Goal: Task Accomplishment & Management: Use online tool/utility

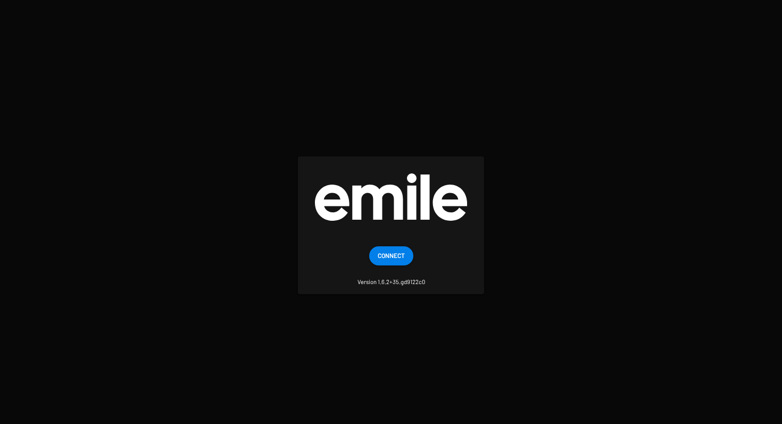
click at [395, 253] on span "Connect" at bounding box center [391, 255] width 27 height 19
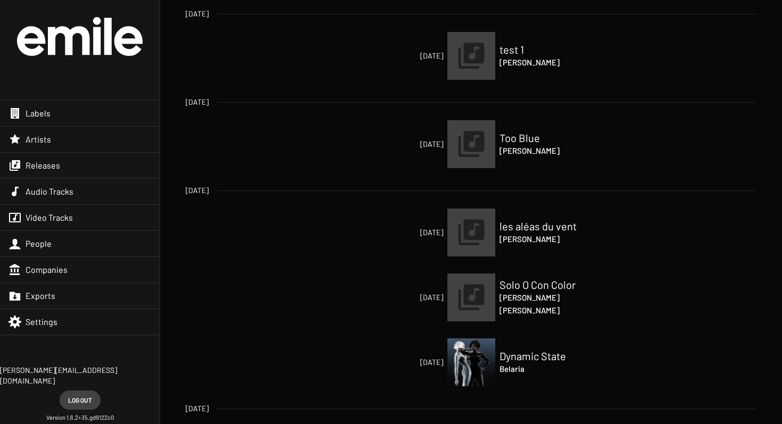
click at [55, 120] on div "Labels" at bounding box center [80, 114] width 160 height 26
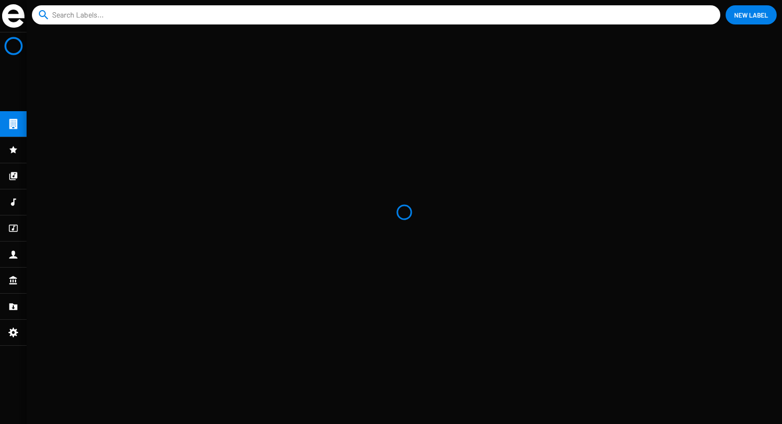
click at [127, 17] on input at bounding box center [378, 14] width 653 height 19
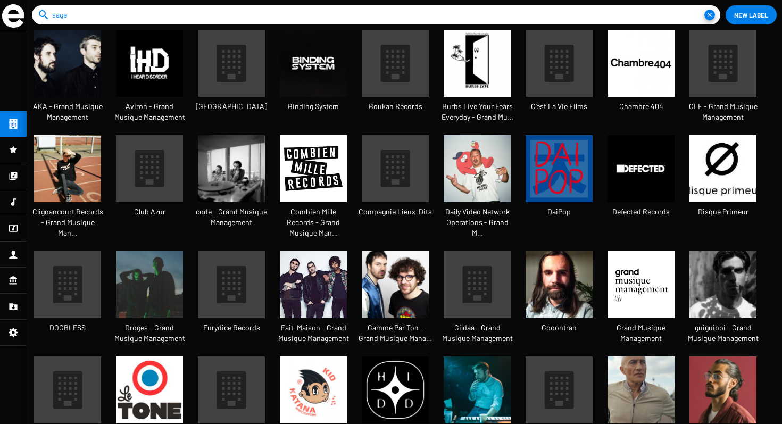
type input "sage"
click at [705, 10] on button "close" at bounding box center [710, 15] width 11 height 11
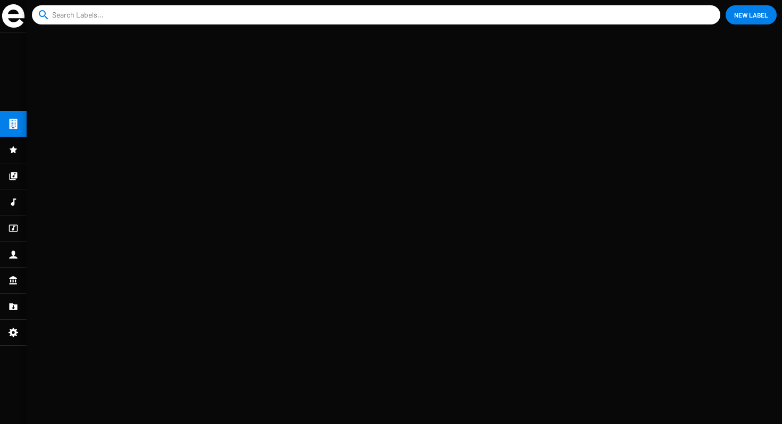
click at [12, 133] on mat-nav-list at bounding box center [13, 228] width 27 height 392
click at [13, 155] on icon at bounding box center [14, 150] width 10 height 13
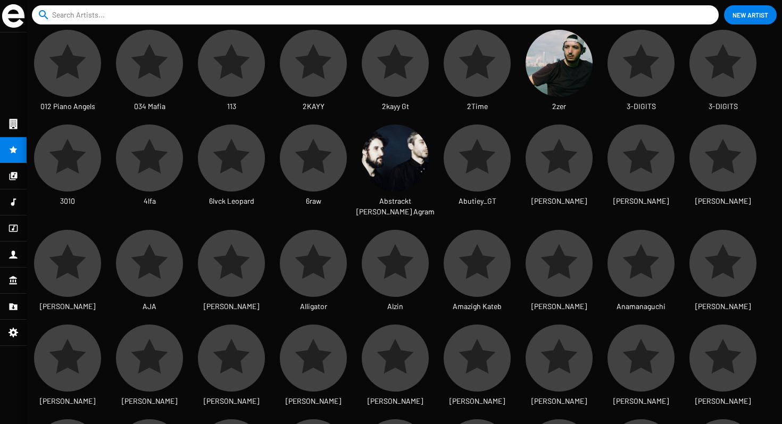
click at [15, 122] on icon at bounding box center [14, 124] width 10 height 13
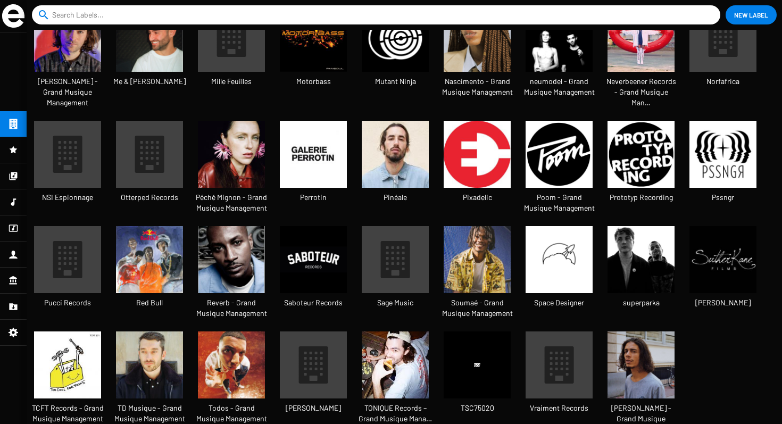
click at [396, 248] on icon at bounding box center [395, 259] width 29 height 37
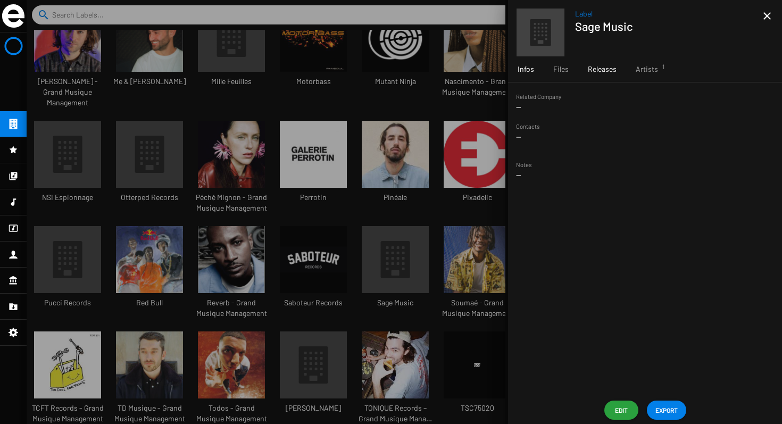
click at [598, 69] on span "Releases" at bounding box center [602, 69] width 29 height 11
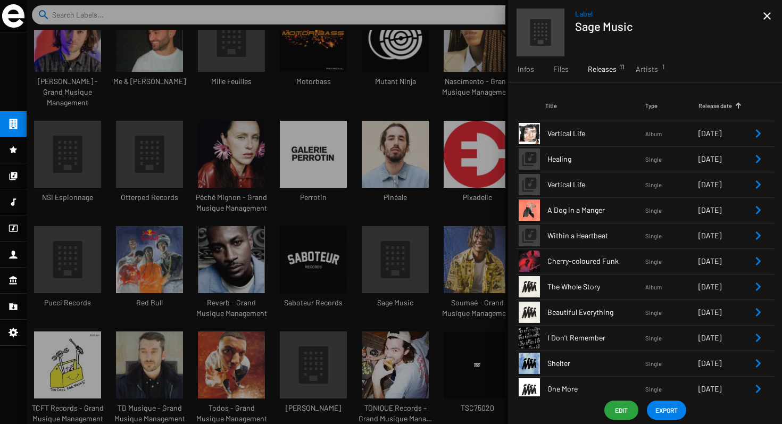
click at [607, 135] on span "Vertical Life" at bounding box center [597, 133] width 98 height 11
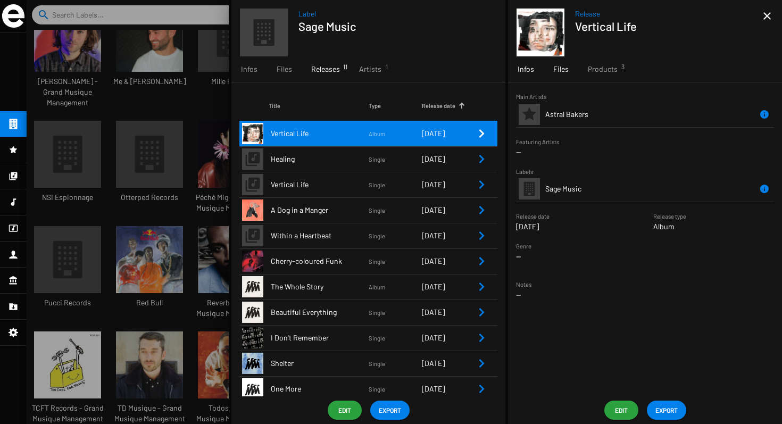
click at [568, 72] on div "Files" at bounding box center [561, 69] width 35 height 26
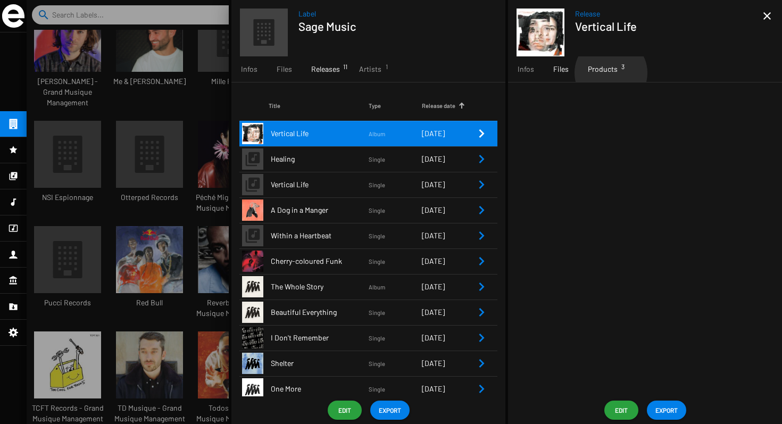
click at [611, 73] on span "Products 3" at bounding box center [603, 69] width 30 height 11
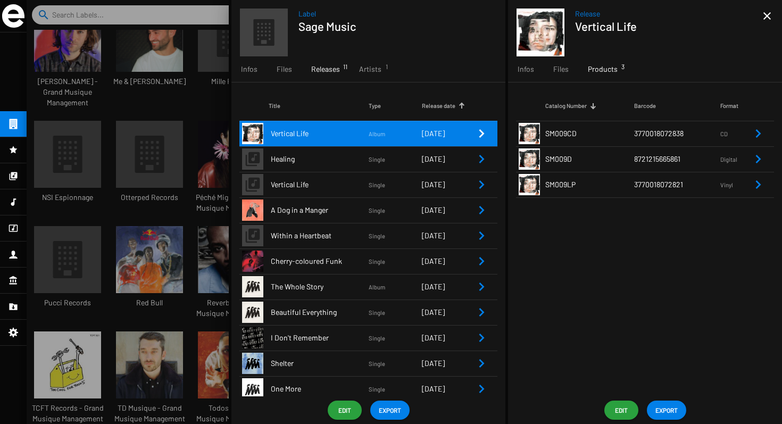
click at [759, 186] on icon "Remove Reference" at bounding box center [758, 184] width 5 height 9
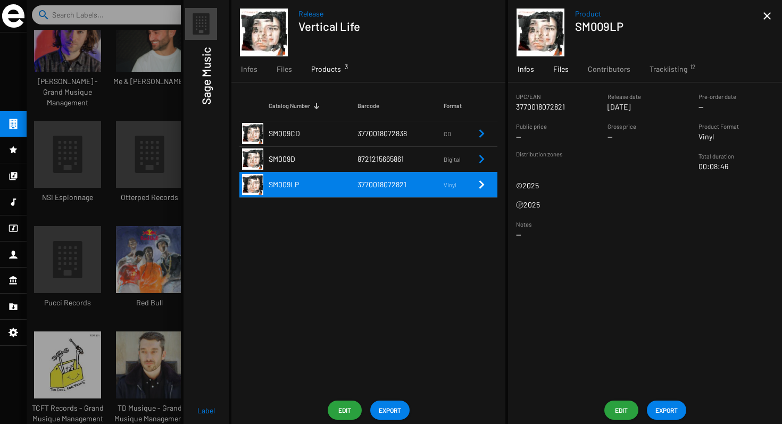
click at [557, 68] on span "Files" at bounding box center [561, 69] width 15 height 11
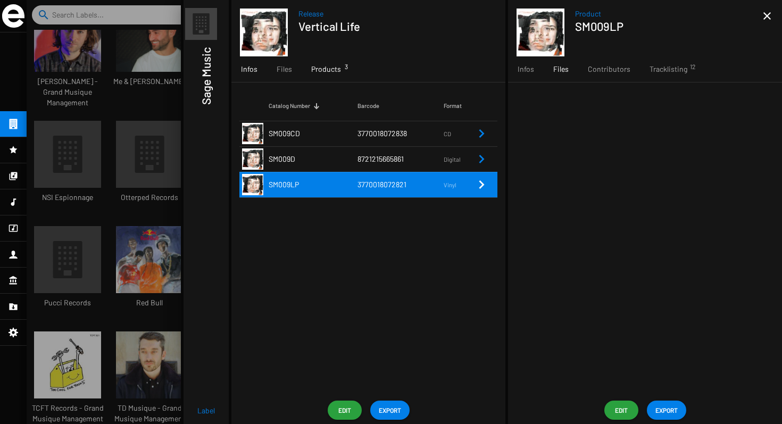
click at [252, 71] on span "Infos" at bounding box center [249, 69] width 17 height 11
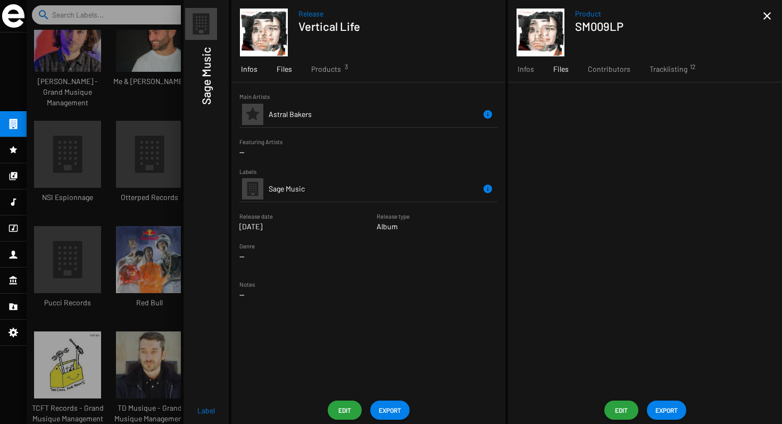
click at [281, 73] on span "Files" at bounding box center [284, 69] width 15 height 11
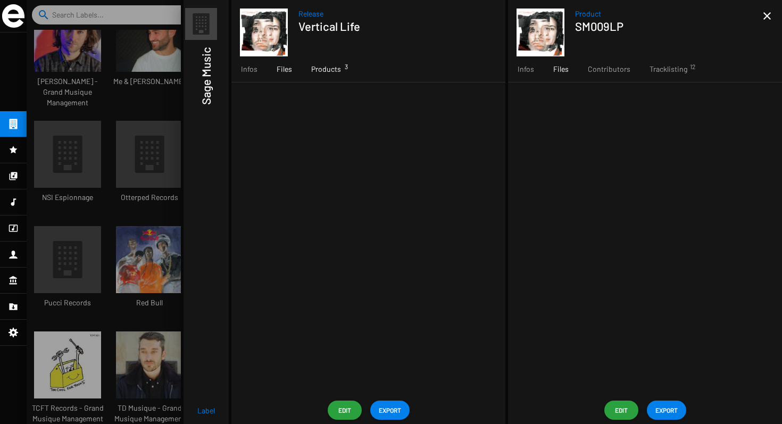
click at [320, 73] on span "Products 3" at bounding box center [326, 69] width 30 height 11
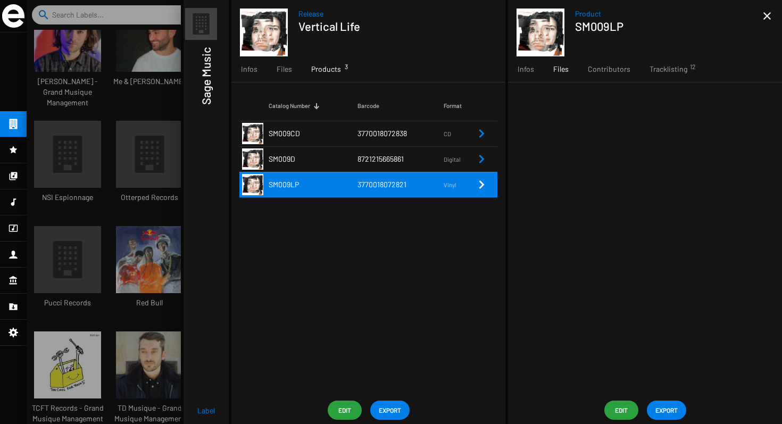
click at [311, 157] on td "SM009D" at bounding box center [313, 159] width 89 height 26
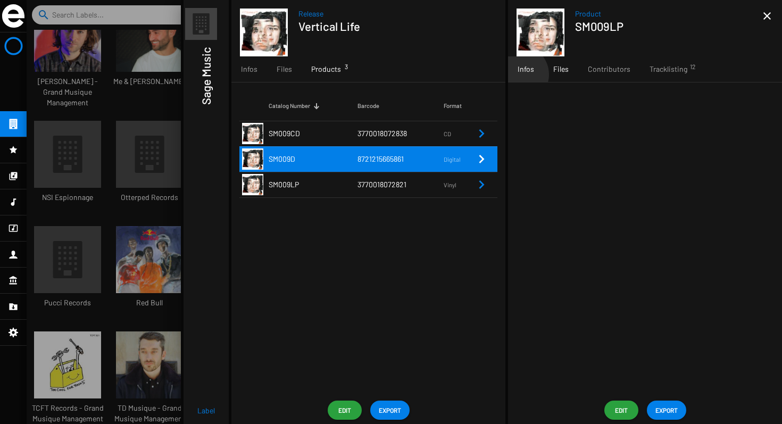
click at [519, 75] on div "Infos" at bounding box center [526, 69] width 36 height 26
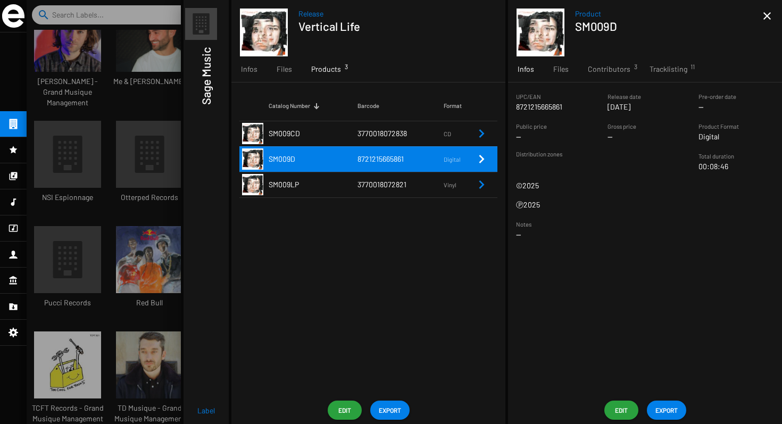
click at [208, 99] on h1 "Sage Music" at bounding box center [206, 76] width 14 height 58
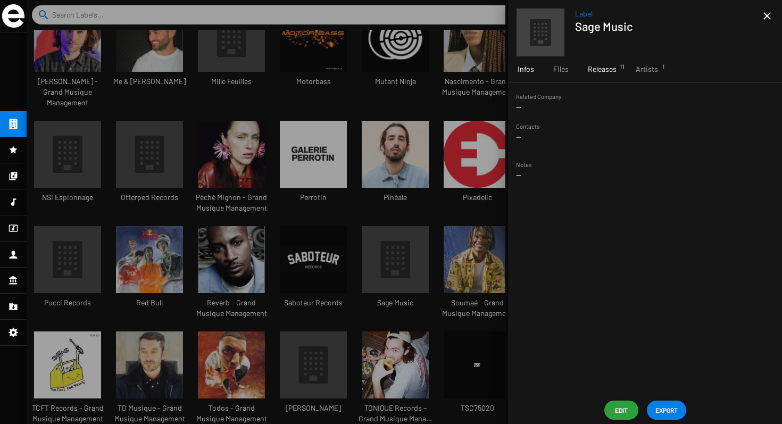
click at [609, 75] on div "Releases 11" at bounding box center [603, 69] width 48 height 26
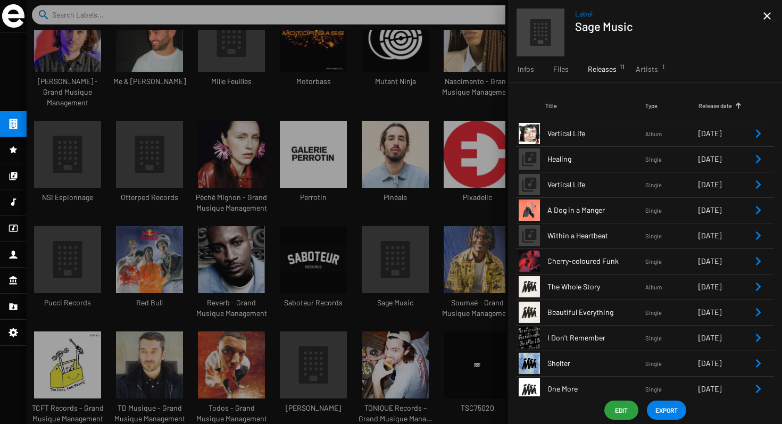
click at [757, 130] on icon "Remove Reference" at bounding box center [758, 133] width 13 height 13
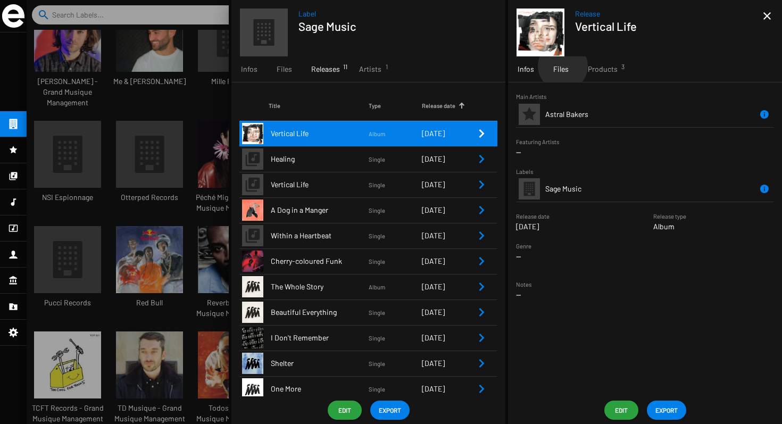
click at [563, 66] on span "Files" at bounding box center [561, 69] width 15 height 11
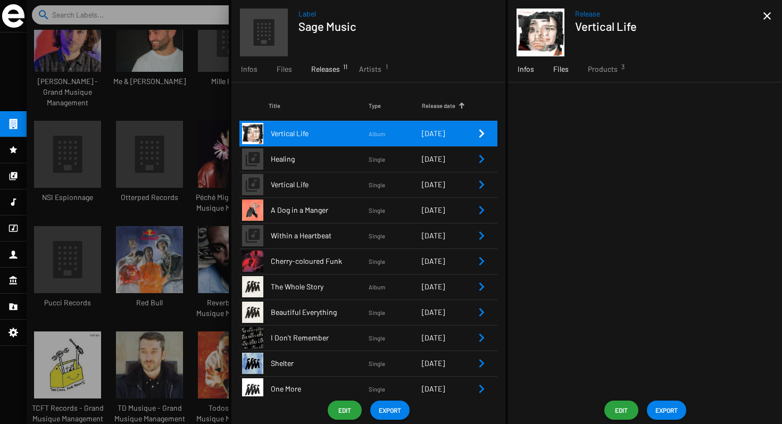
click at [522, 74] on span "Infos" at bounding box center [526, 69] width 17 height 11
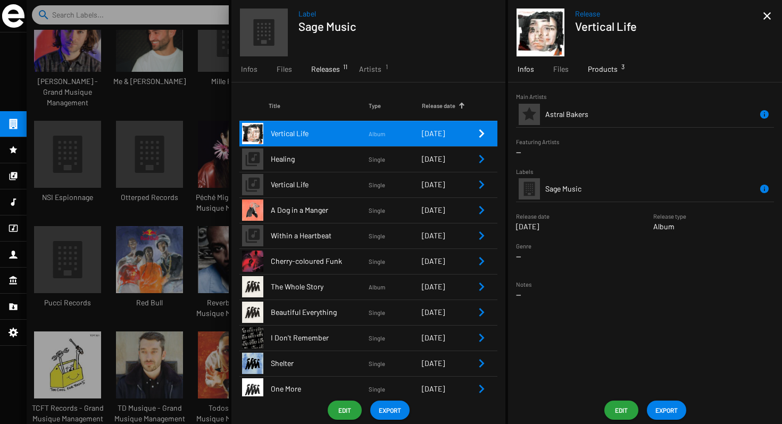
click at [598, 71] on span "Products 3" at bounding box center [603, 69] width 30 height 11
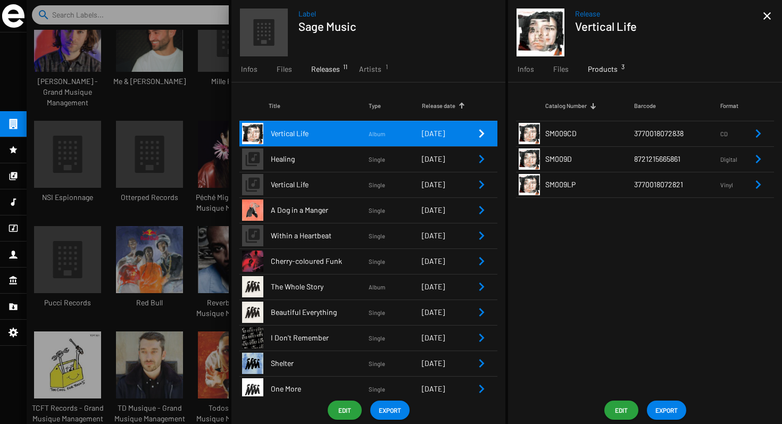
click at [761, 186] on icon "Remove Reference" at bounding box center [758, 184] width 13 height 13
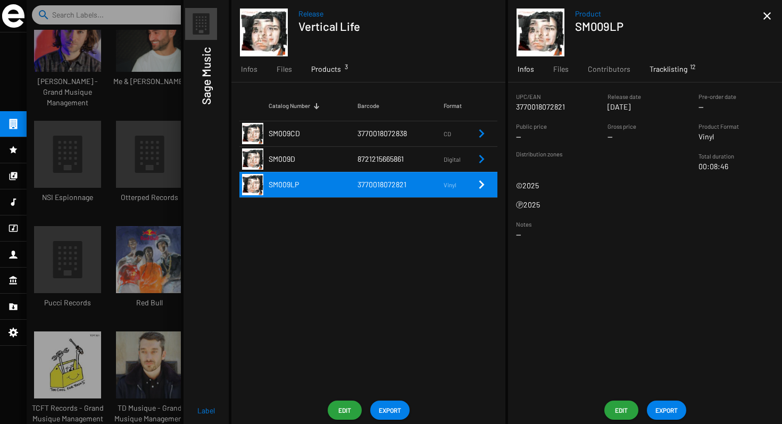
click at [647, 68] on div "Tracklisting 12" at bounding box center [668, 69] width 57 height 26
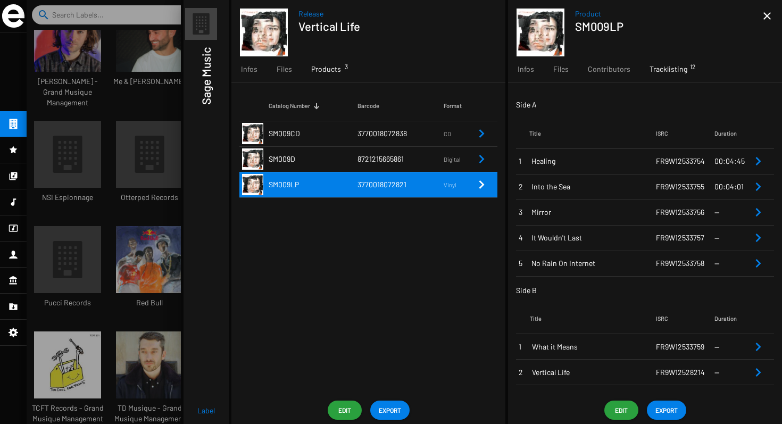
click at [755, 212] on icon "Remove Reference" at bounding box center [758, 212] width 13 height 13
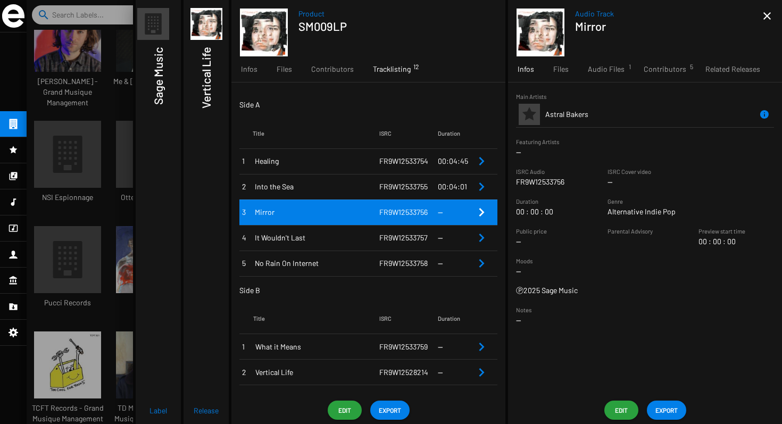
click at [717, 243] on span "00" at bounding box center [720, 241] width 14 height 11
click at [734, 255] on div "Main Artists Astral Bakers Featuring Artists -- ISRC Audio FR9W12533756 ISRC Co…" at bounding box center [645, 212] width 274 height 243
click at [620, 408] on span "Edit" at bounding box center [621, 410] width 17 height 19
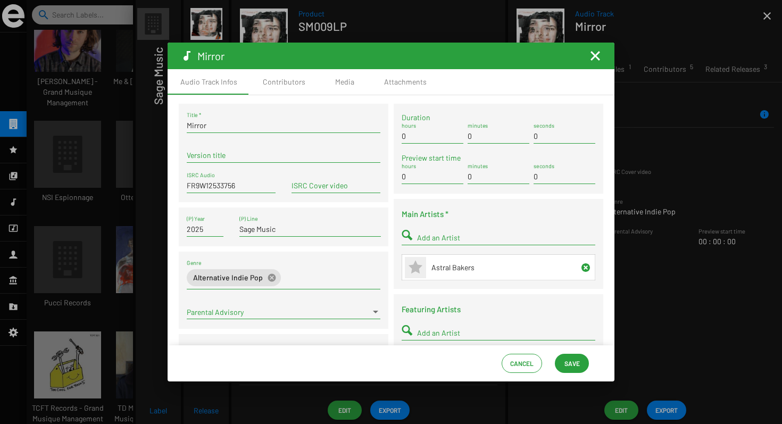
click at [422, 137] on input "0" at bounding box center [433, 136] width 62 height 9
click at [494, 138] on input "0" at bounding box center [499, 136] width 62 height 9
click at [424, 130] on div "0 hours" at bounding box center [433, 133] width 62 height 21
type input "00"
click at [480, 135] on input "0" at bounding box center [499, 136] width 62 height 9
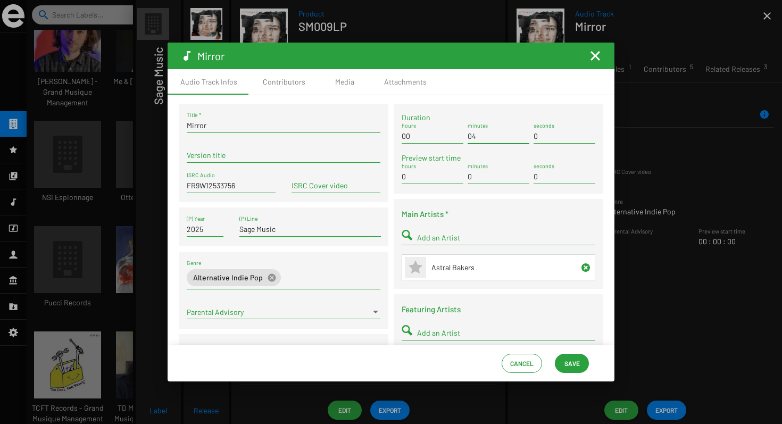
type input "04"
click at [542, 138] on input "0" at bounding box center [565, 136] width 62 height 9
type input "02"
click at [567, 364] on span "Save" at bounding box center [572, 363] width 15 height 19
click at [592, 59] on mat-icon "Fermer la fenêtre" at bounding box center [595, 56] width 13 height 13
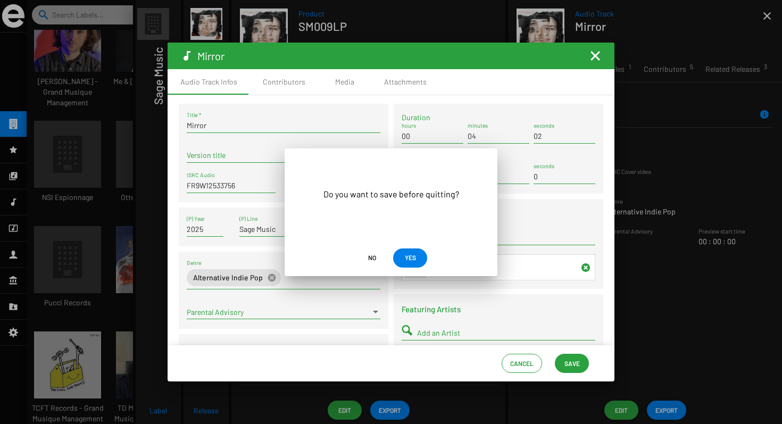
click at [404, 257] on span "YES" at bounding box center [410, 257] width 17 height 19
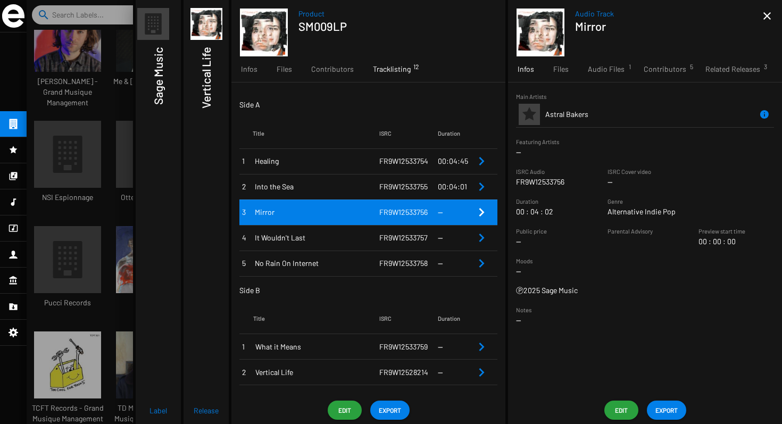
click at [449, 179] on td "00:04:01" at bounding box center [456, 187] width 37 height 26
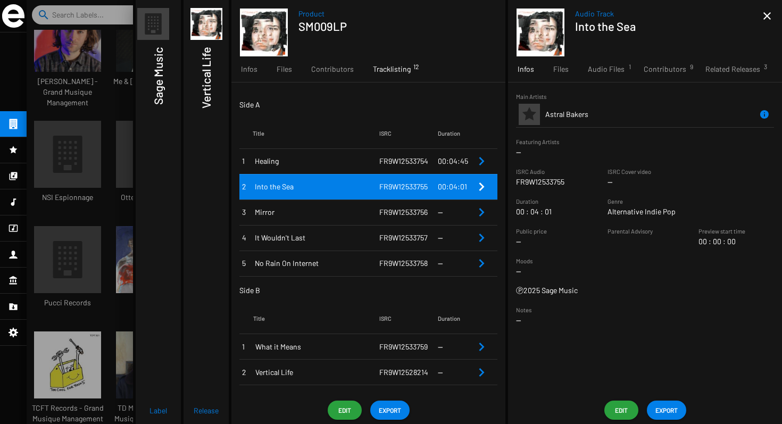
click at [458, 223] on td "--" at bounding box center [456, 213] width 37 height 26
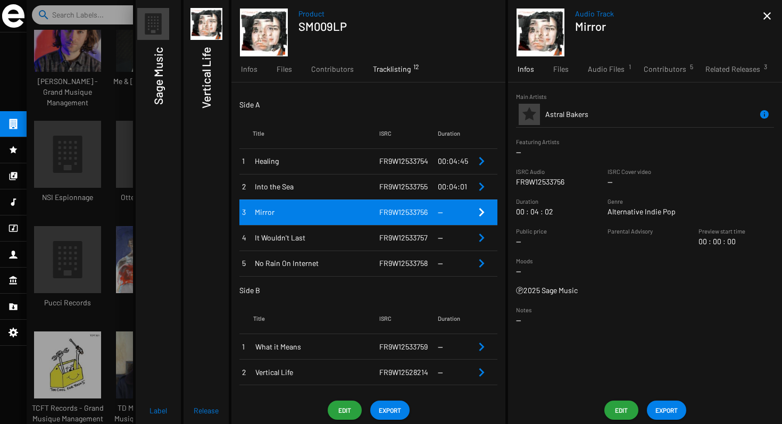
click at [454, 195] on td "00:04:01" at bounding box center [456, 187] width 37 height 26
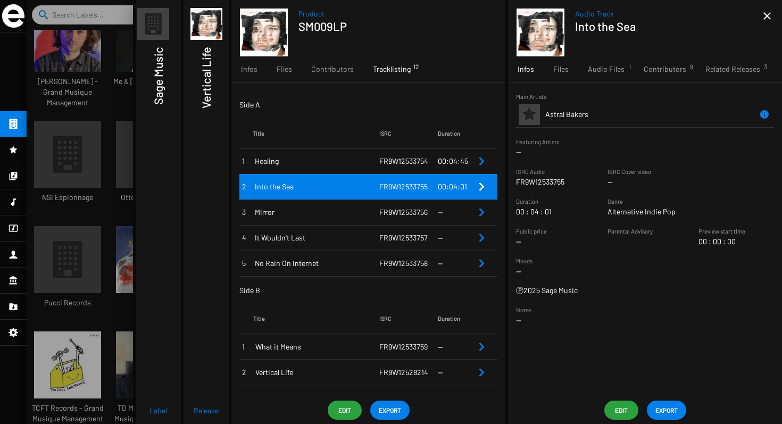
click at [450, 159] on span "00:04:45" at bounding box center [453, 160] width 30 height 9
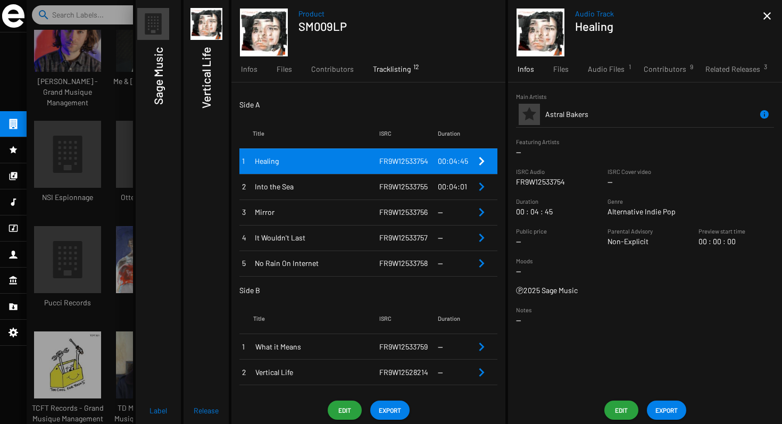
click at [453, 193] on td "00:04:01" at bounding box center [456, 187] width 37 height 26
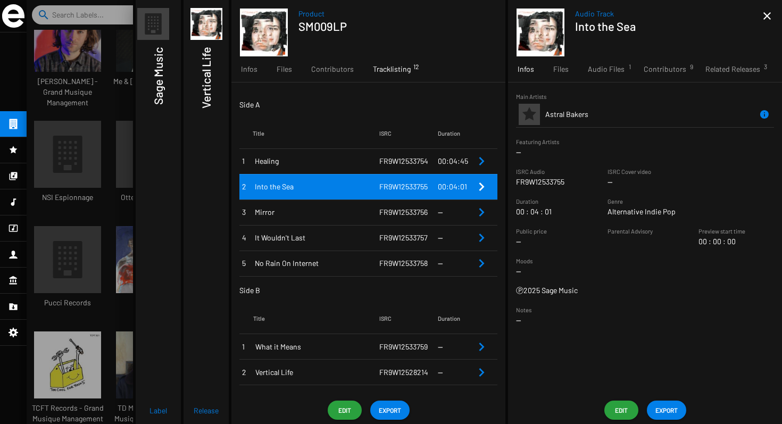
click at [449, 212] on td "--" at bounding box center [456, 213] width 37 height 26
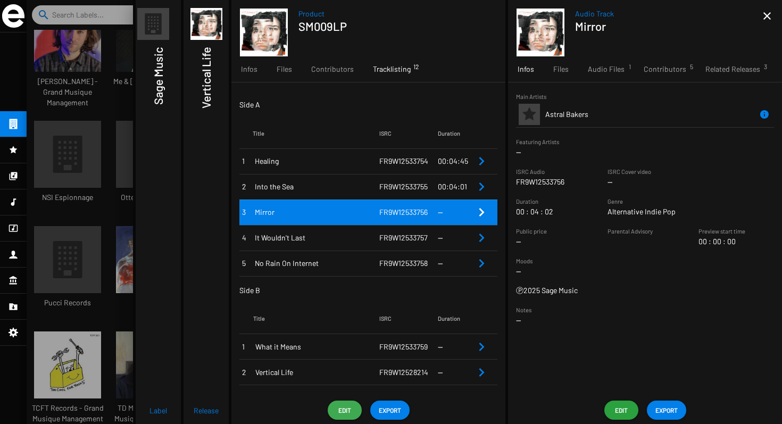
click at [349, 414] on span "Edit" at bounding box center [344, 410] width 17 height 19
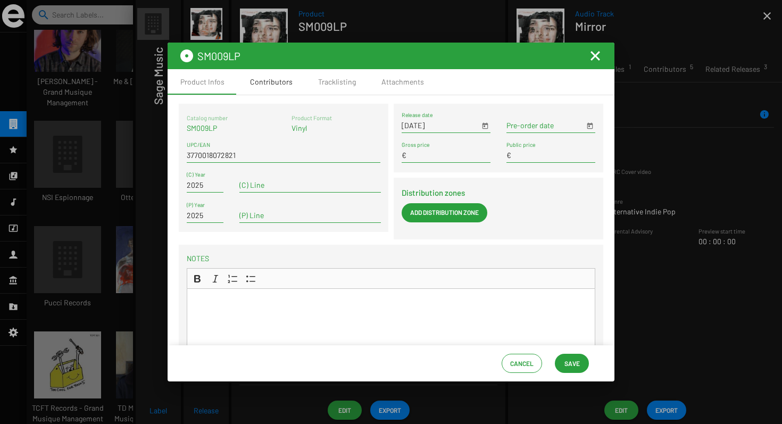
click at [274, 84] on div "Contributors" at bounding box center [271, 82] width 43 height 11
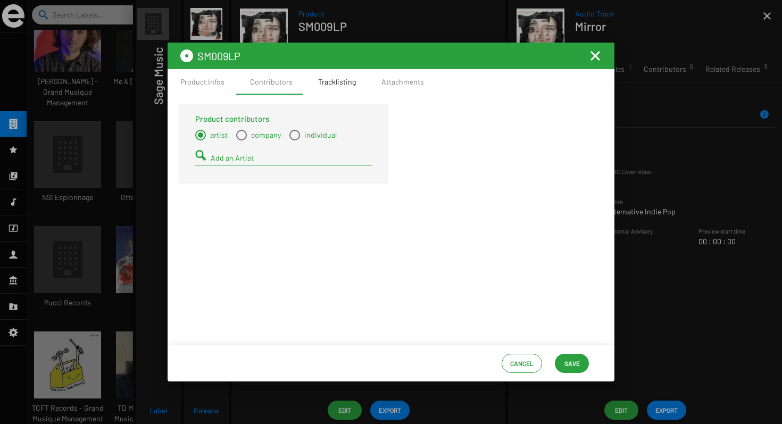
click at [329, 82] on div "Tracklisting" at bounding box center [337, 82] width 38 height 11
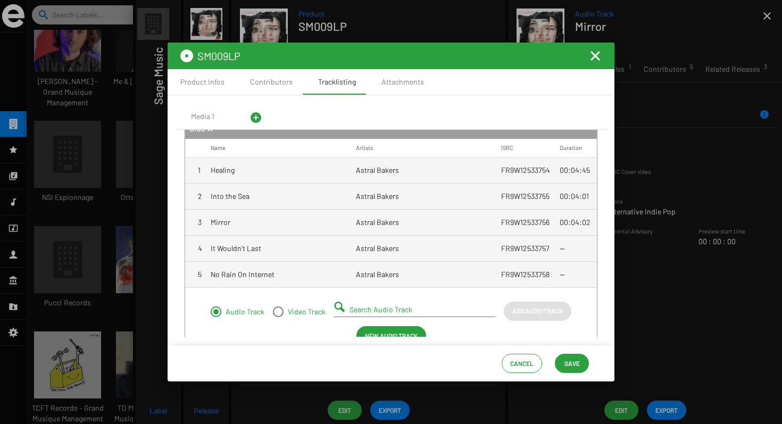
scroll to position [22, 0]
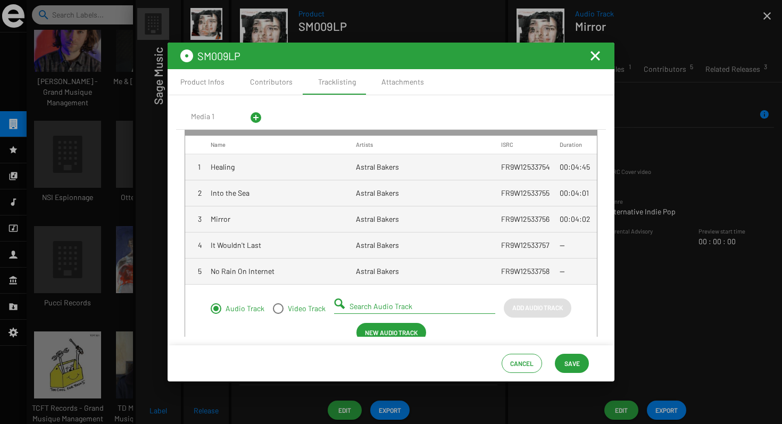
click at [562, 246] on mat-cell "--" at bounding box center [578, 246] width 37 height 26
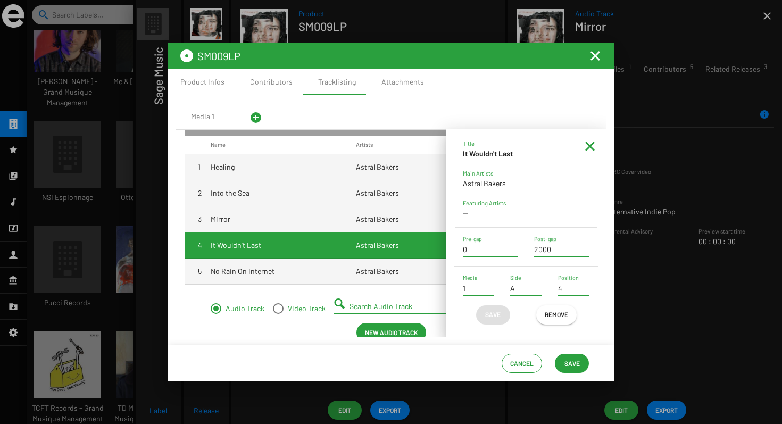
click at [591, 144] on mat-icon at bounding box center [590, 146] width 13 height 13
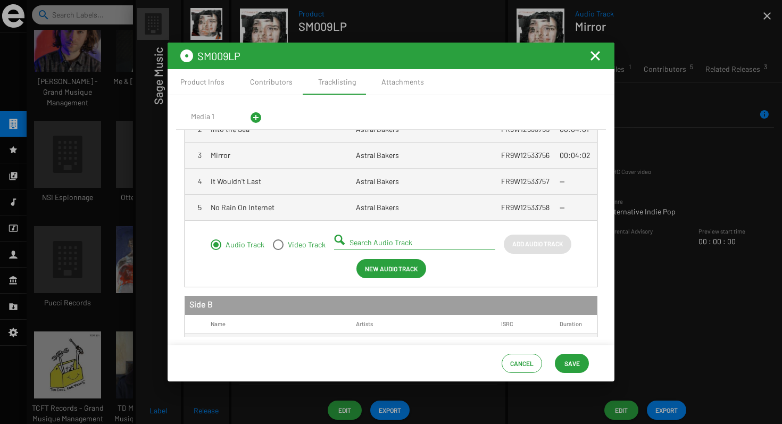
scroll to position [52, 0]
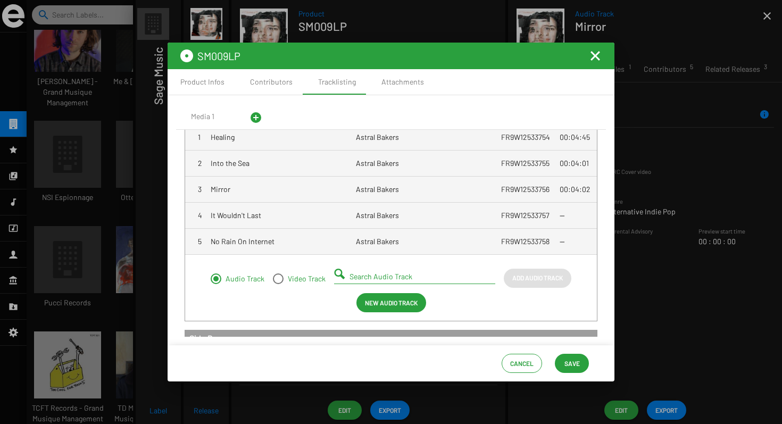
click at [562, 218] on mat-cell "--" at bounding box center [578, 216] width 37 height 26
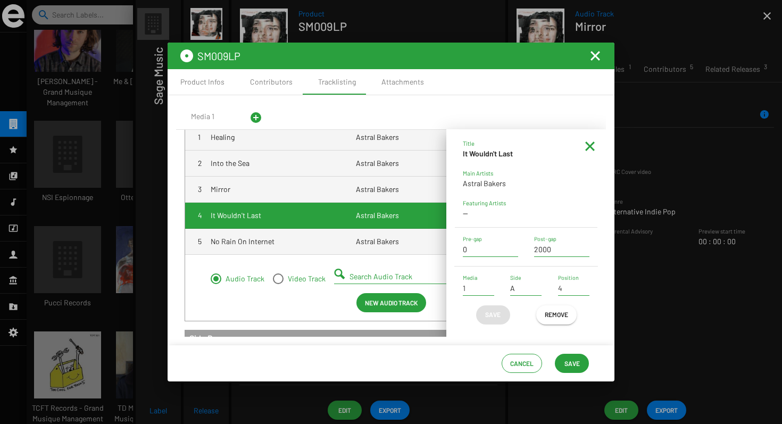
click at [589, 145] on mat-icon at bounding box center [590, 146] width 13 height 13
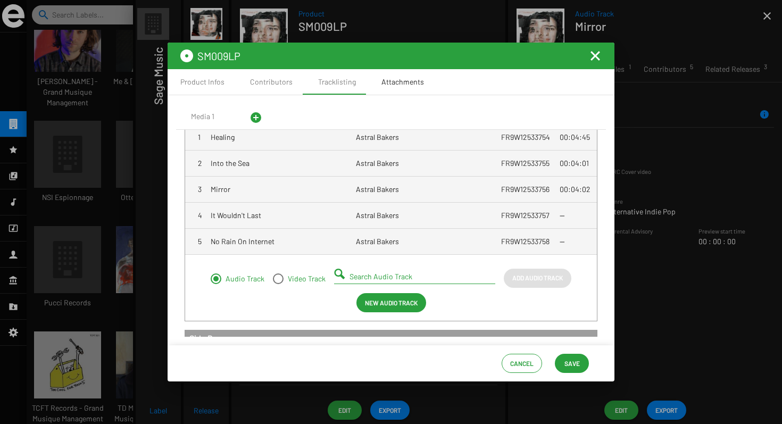
click at [399, 79] on div "Attachments" at bounding box center [403, 82] width 43 height 11
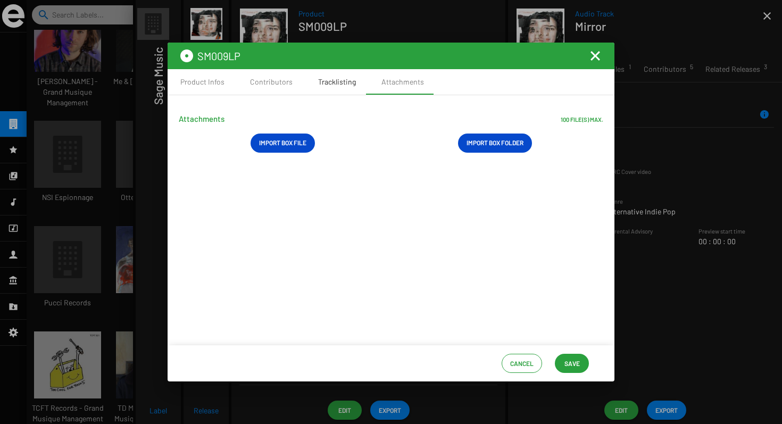
click at [345, 79] on div "Tracklisting" at bounding box center [337, 82] width 38 height 11
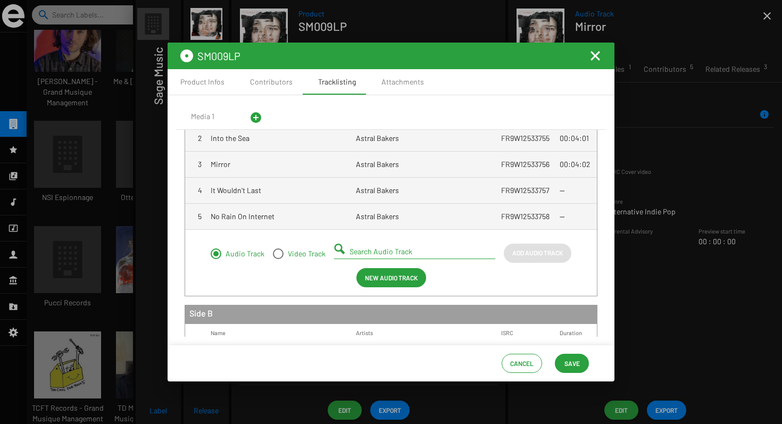
scroll to position [102, 0]
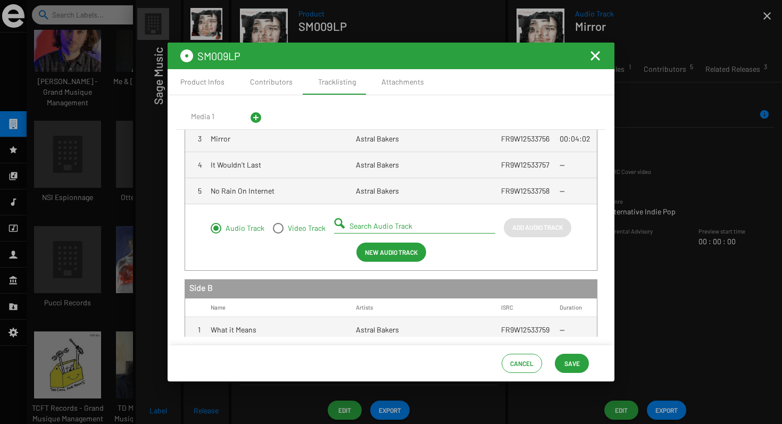
click at [598, 59] on mat-icon "Fermer la fenêtre" at bounding box center [595, 56] width 13 height 13
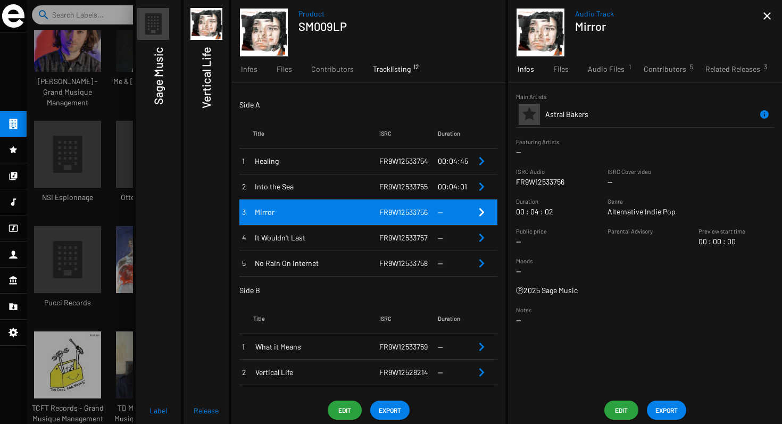
click at [537, 210] on span "04" at bounding box center [538, 212] width 14 height 11
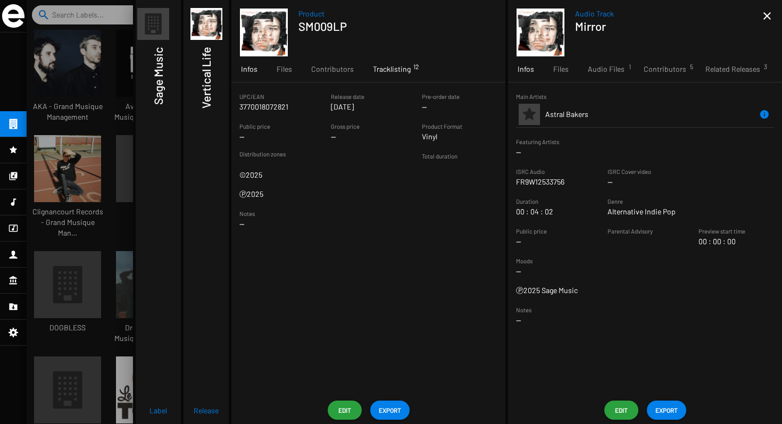
click at [389, 75] on div "Tracklisting 12" at bounding box center [392, 69] width 57 height 26
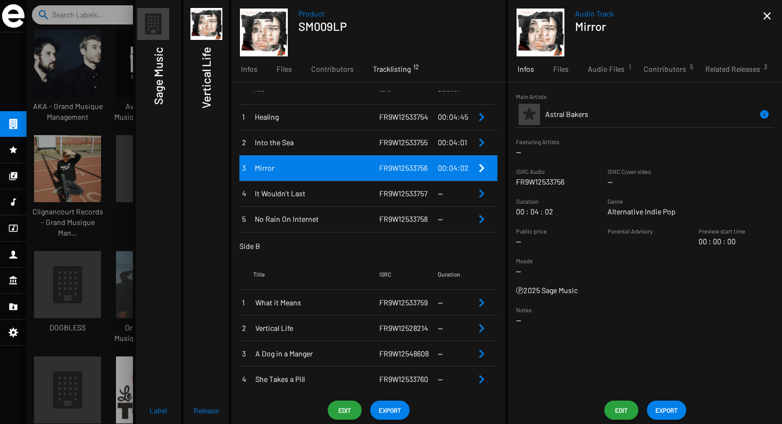
click at [455, 194] on td "--" at bounding box center [456, 194] width 37 height 26
